Goal: Task Accomplishment & Management: Use online tool/utility

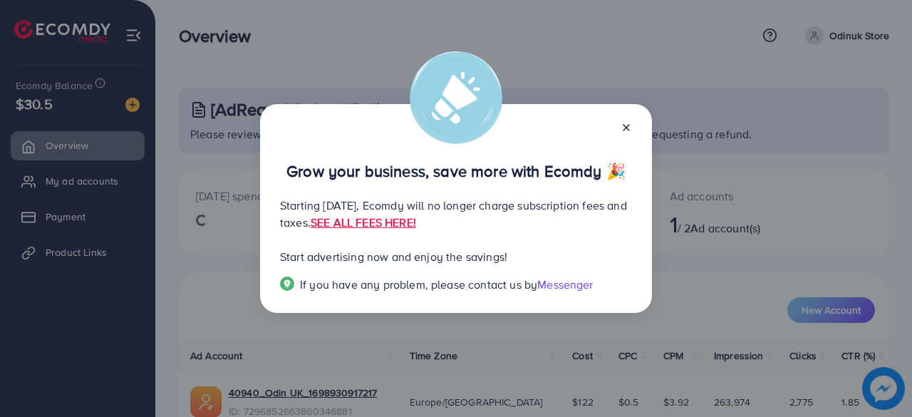
click at [622, 122] on icon at bounding box center [625, 127] width 11 height 11
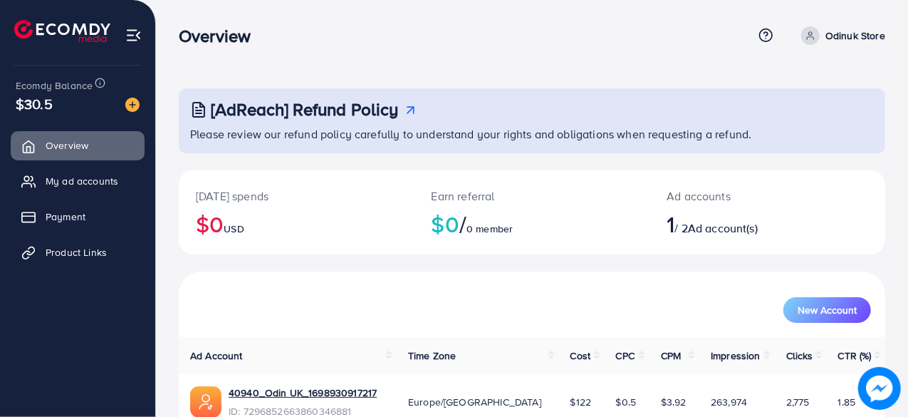
scroll to position [73, 0]
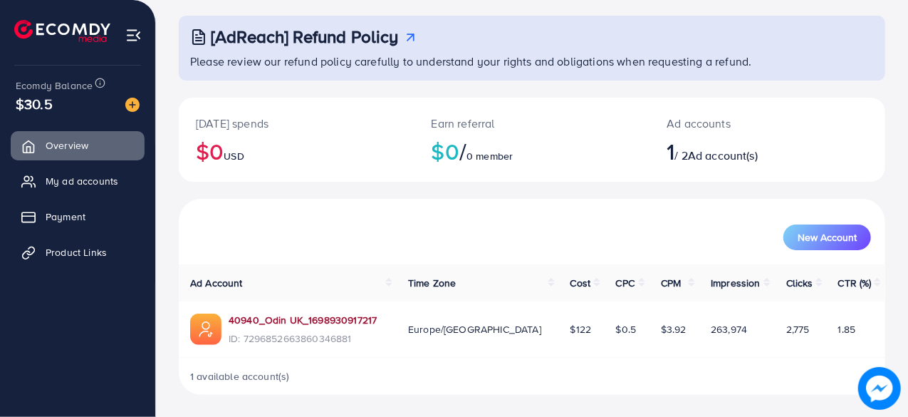
click at [319, 318] on link "40940_Odin UK_1698930917217" at bounding box center [303, 320] width 148 height 14
click at [38, 106] on span "$30.5" at bounding box center [34, 103] width 37 height 21
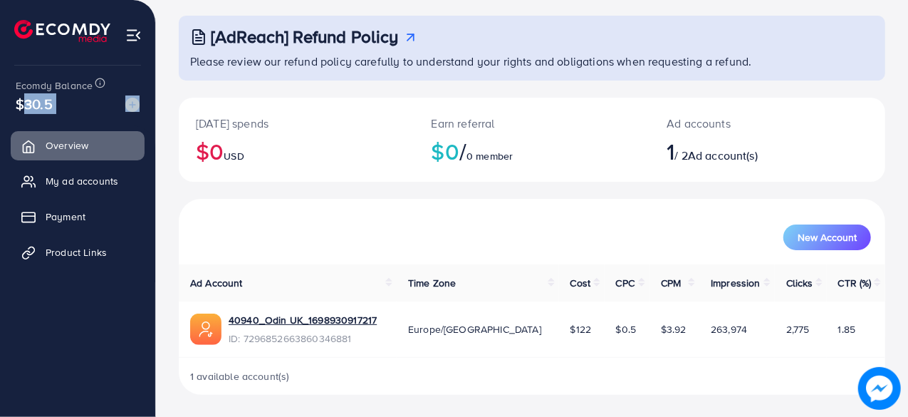
click at [38, 106] on span "$30.5" at bounding box center [34, 103] width 37 height 21
drag, startPoint x: 38, startPoint y: 106, endPoint x: 66, endPoint y: 109, distance: 27.9
click at [66, 109] on div "$30.5" at bounding box center [78, 103] width 124 height 21
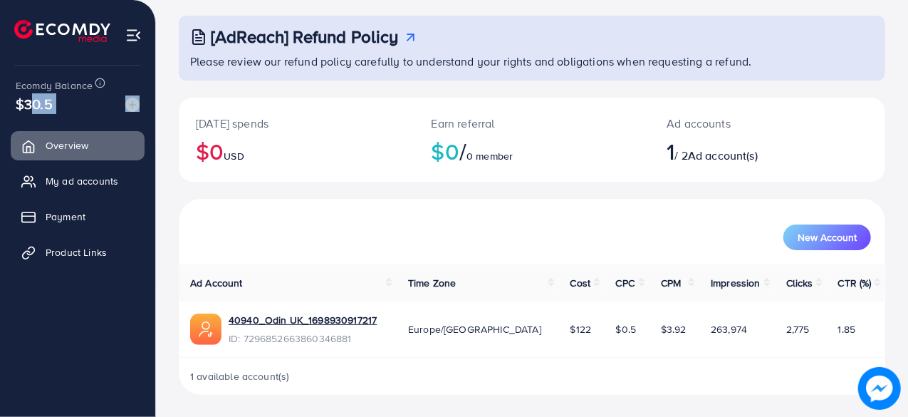
click at [66, 109] on div "$30.5" at bounding box center [78, 103] width 124 height 21
click at [30, 99] on span "$30.5" at bounding box center [34, 103] width 37 height 21
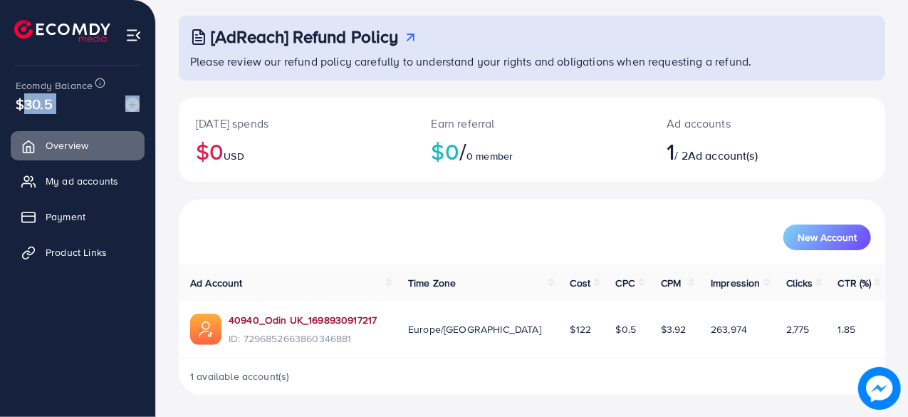
click at [306, 324] on link "40940_Odin UK_1698930917217" at bounding box center [303, 320] width 148 height 14
click at [157, 119] on div "[AdReach] Refund Policy Please review our refund policy carefully to understand…" at bounding box center [532, 172] width 752 height 490
click at [41, 103] on span "$30.5" at bounding box center [34, 103] width 37 height 21
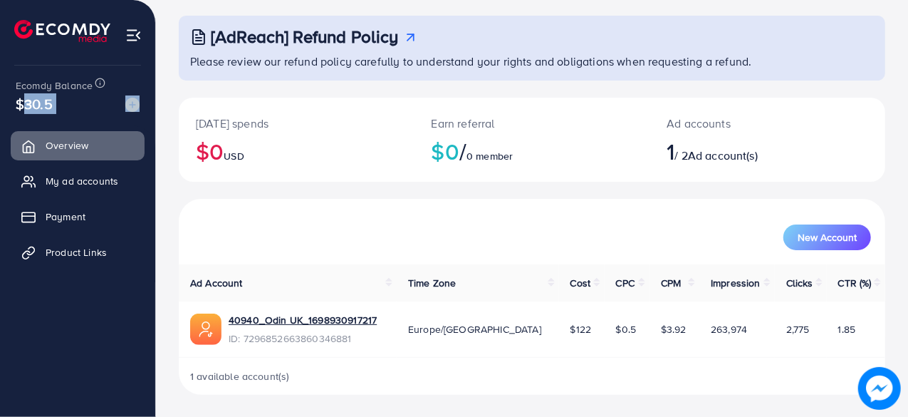
click at [41, 103] on span "$30.5" at bounding box center [34, 103] width 37 height 21
click at [84, 99] on div "$30.5" at bounding box center [78, 103] width 124 height 21
